Goal: Task Accomplishment & Management: Manage account settings

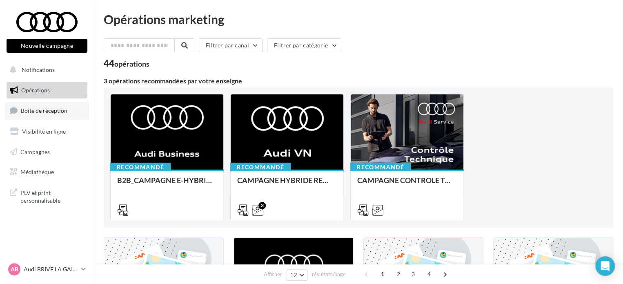
click at [42, 107] on span "Boîte de réception" at bounding box center [44, 110] width 47 height 7
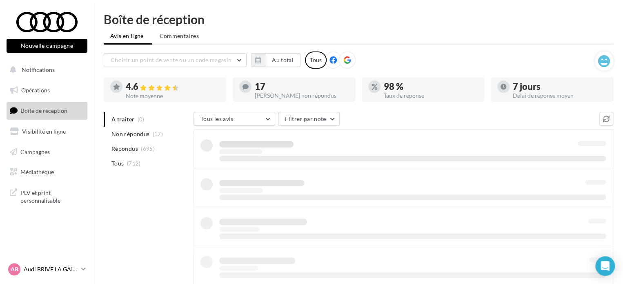
click at [80, 266] on link "AB Audi BRIVE LA GAILLARDE audi-briv-lab" at bounding box center [47, 269] width 81 height 16
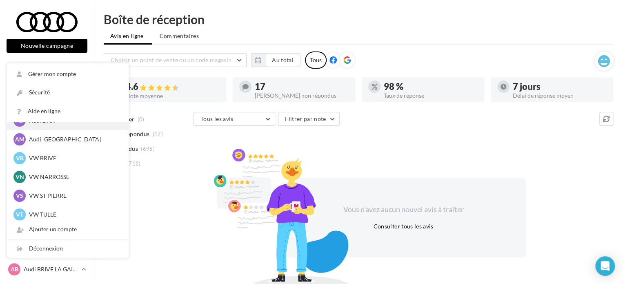
scroll to position [56, 0]
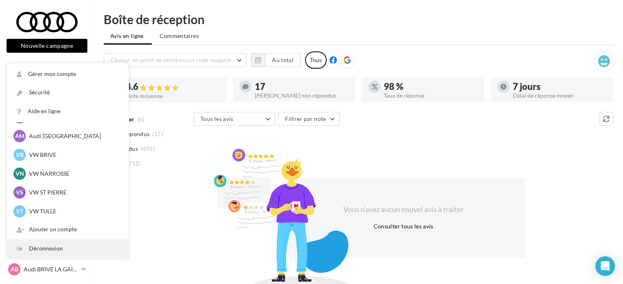
click at [59, 242] on div "Déconnexion" at bounding box center [68, 248] width 122 height 18
